Goal: Task Accomplishment & Management: Use online tool/utility

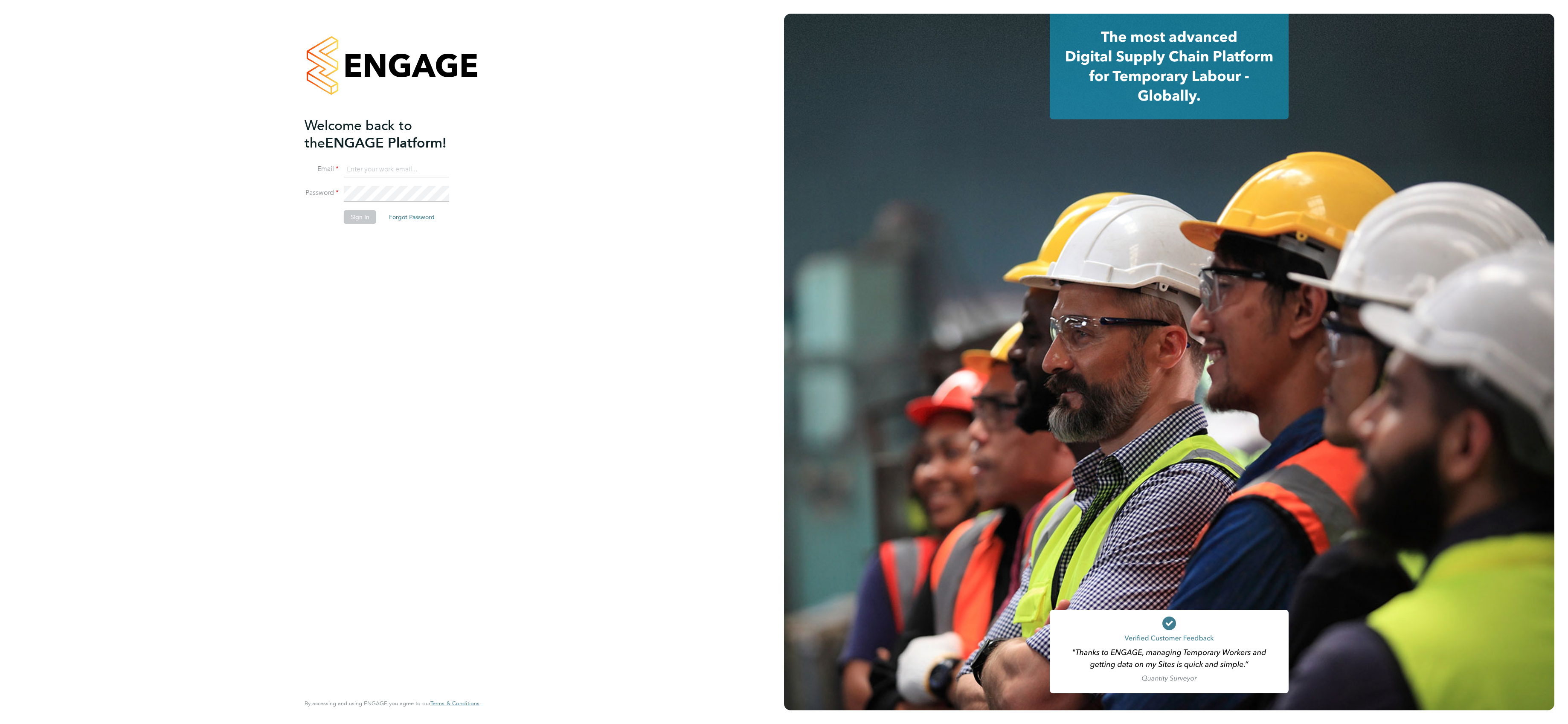
type input "[PERSON_NAME][EMAIL_ADDRESS][PERSON_NAME][DOMAIN_NAME]"
click at [357, 219] on button "Sign In" at bounding box center [360, 217] width 32 height 14
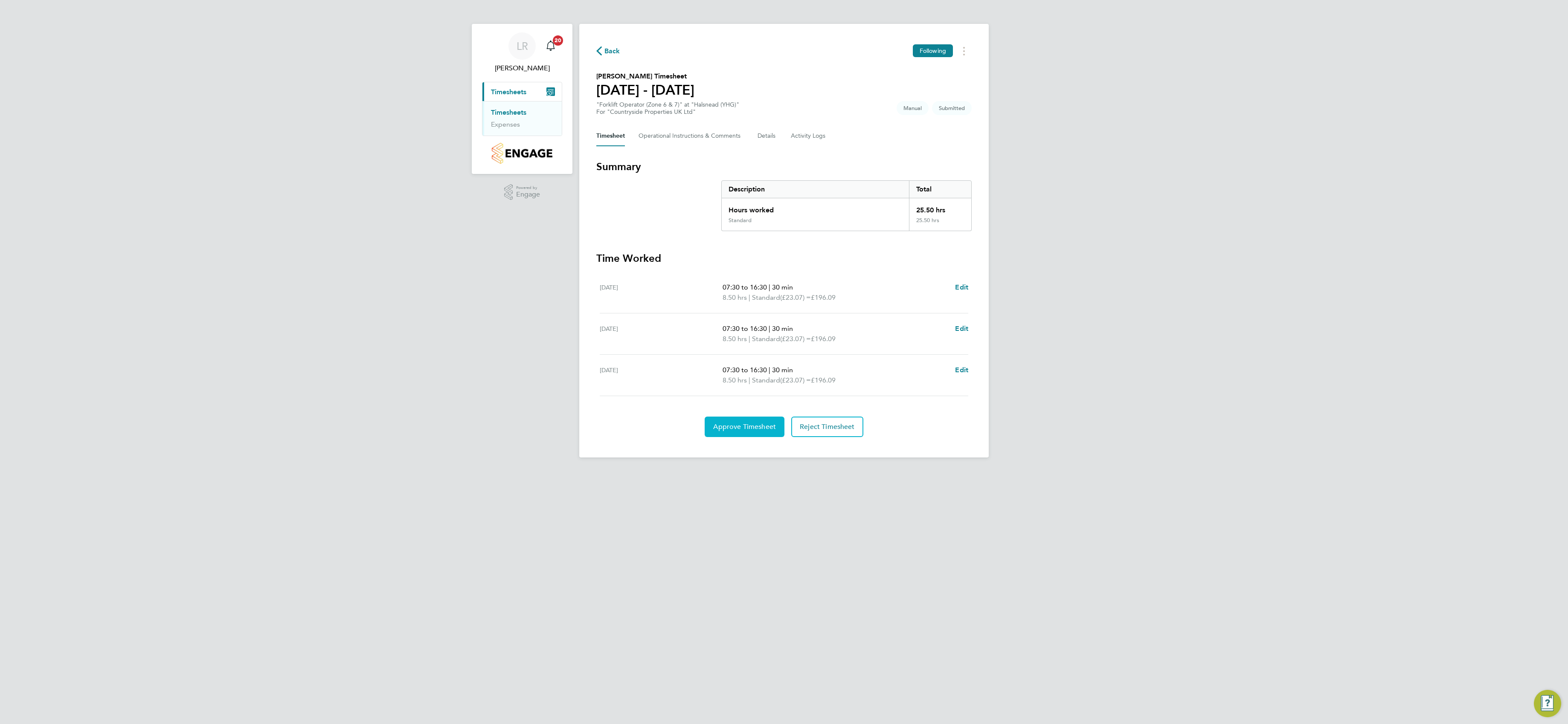
click at [747, 431] on span "Approve Timesheet" at bounding box center [744, 426] width 63 height 8
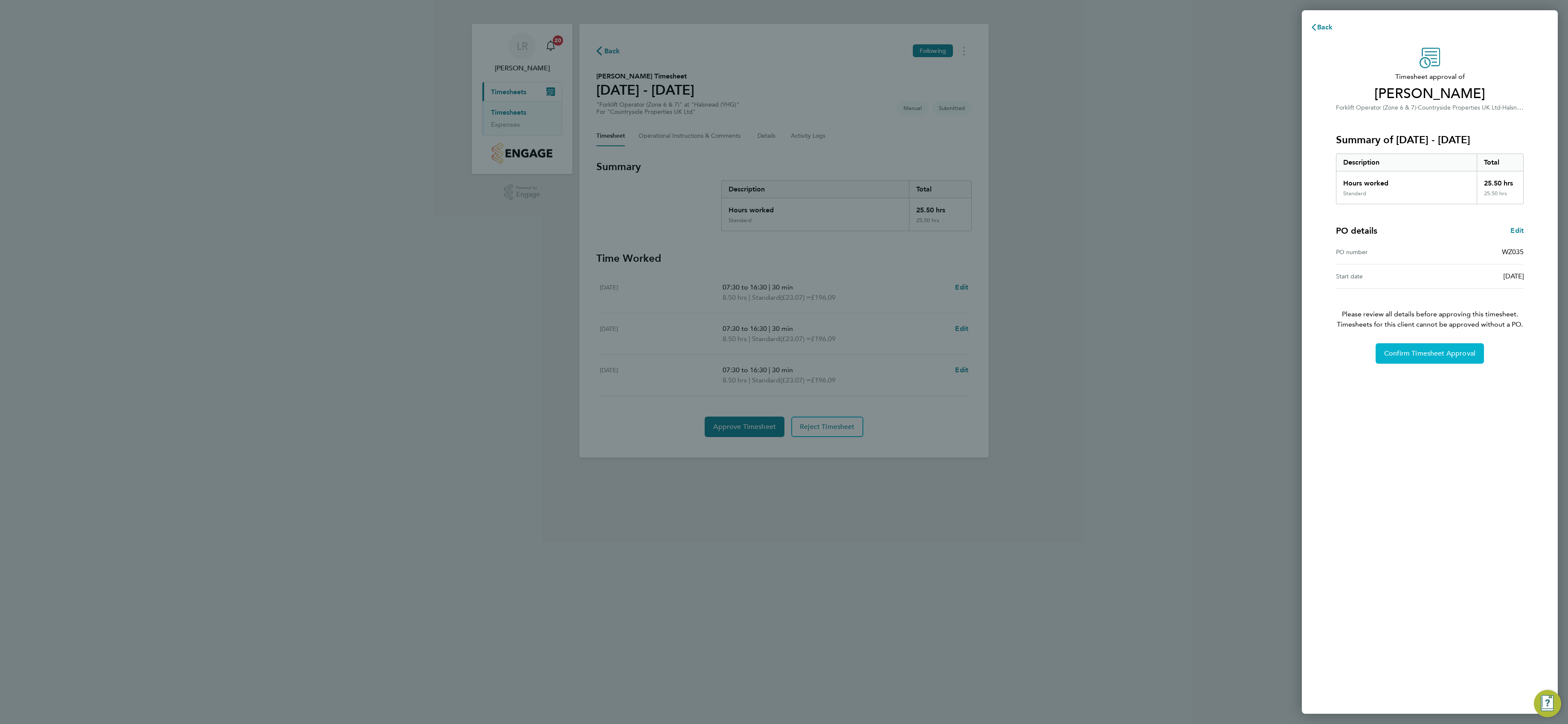
click at [1448, 362] on button "Confirm Timesheet Approval" at bounding box center [1430, 353] width 109 height 20
